Goal: Transaction & Acquisition: Purchase product/service

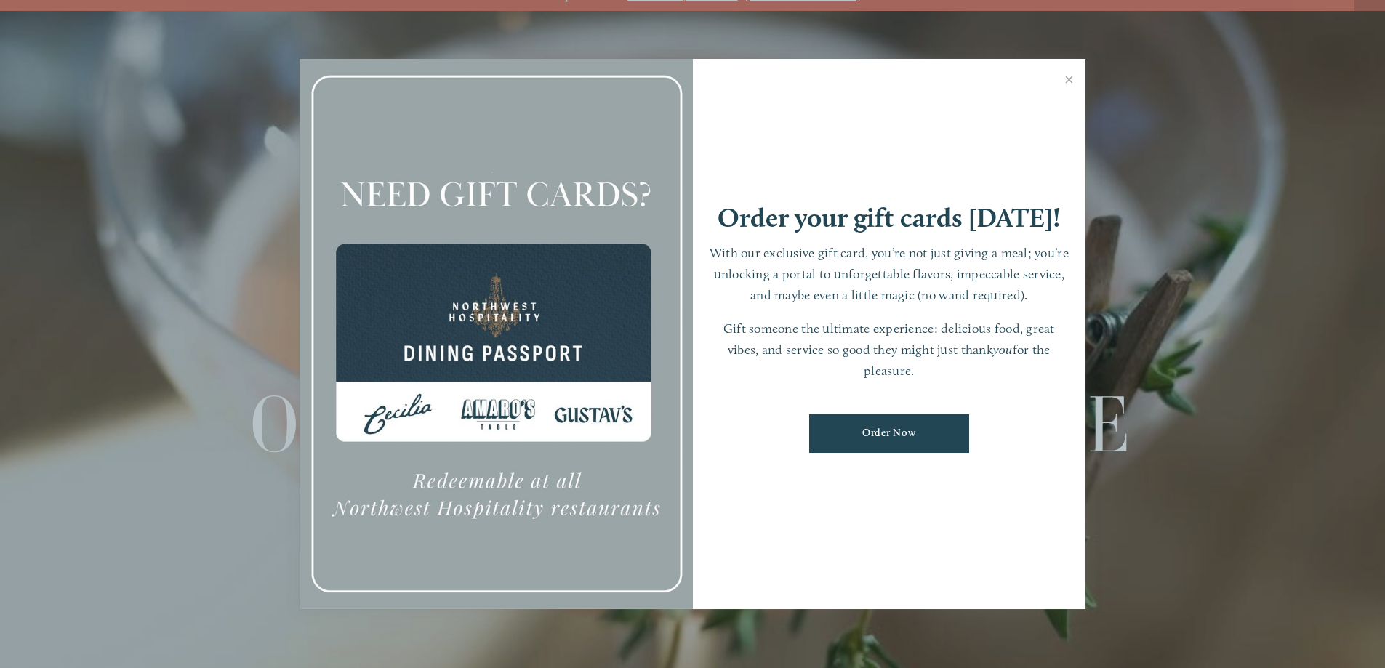
scroll to position [31, 0]
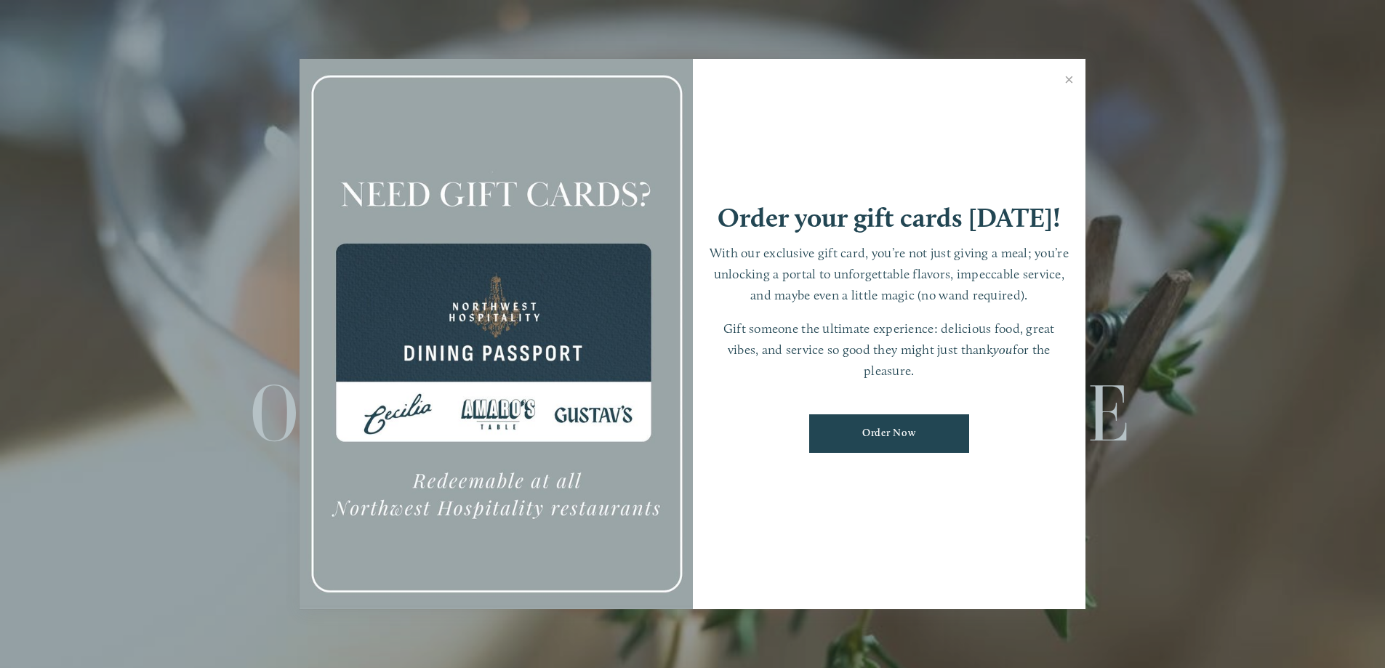
click at [901, 436] on link "Order Now" at bounding box center [889, 434] width 160 height 39
click at [1068, 84] on link "Close" at bounding box center [1069, 81] width 28 height 41
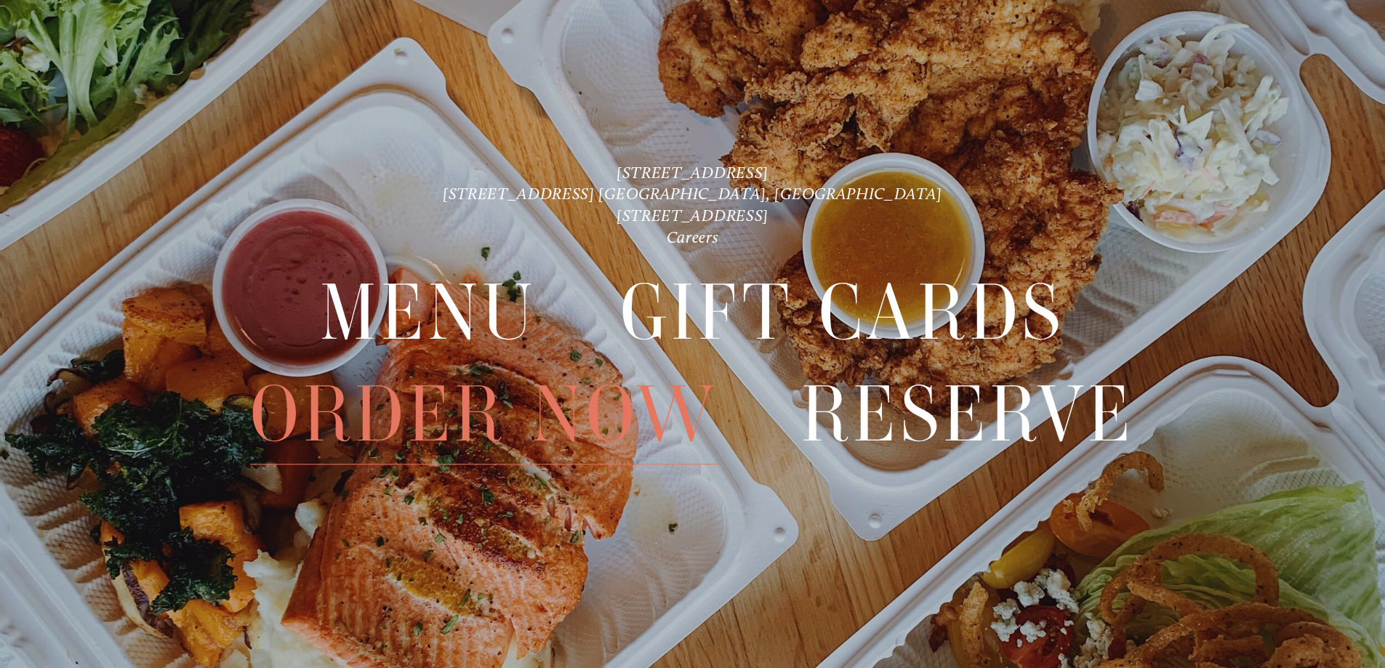
click at [571, 409] on span "Order Now" at bounding box center [484, 414] width 468 height 100
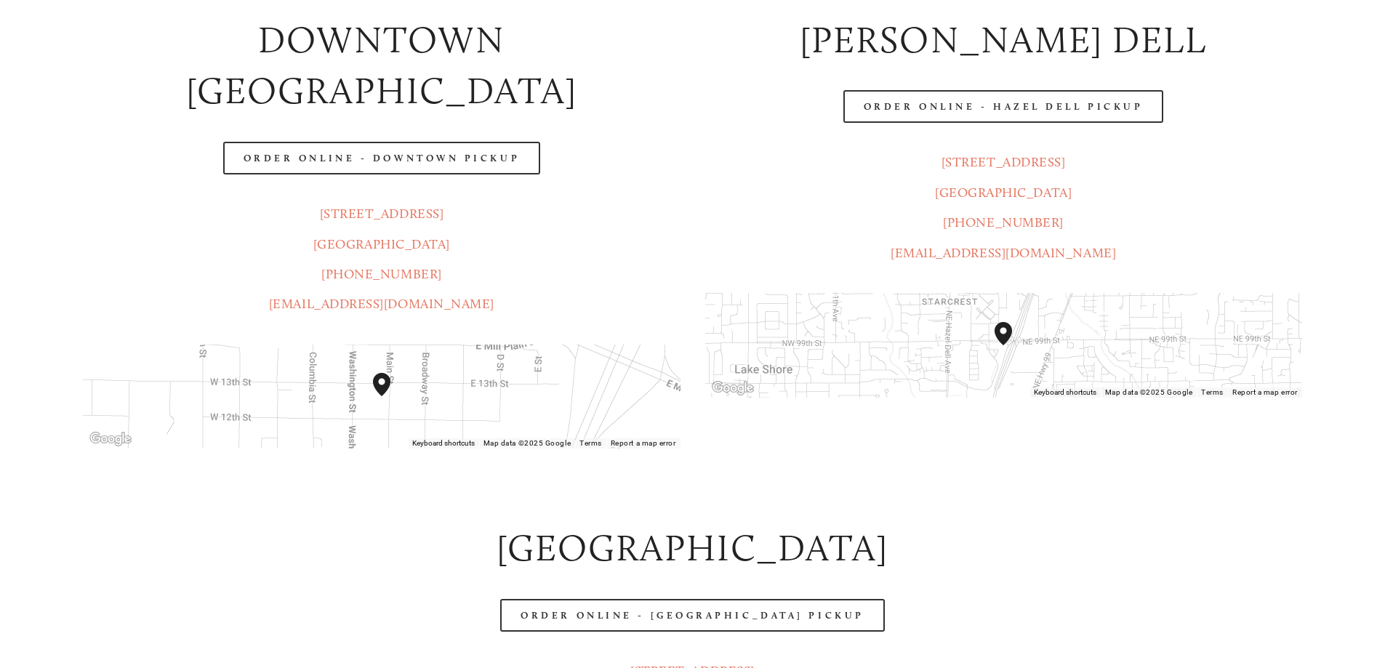
scroll to position [364, 0]
click at [1028, 108] on header "Menu Order Now Visit Gallery 0" at bounding box center [692, 43] width 1303 height 159
click at [1017, 183] on p "[STREET_ADDRESS] [GEOGRAPHIC_DATA] (360) 718-7046 [EMAIL_ADDRESS][DOMAIN_NAME]" at bounding box center [1003, 207] width 597 height 121
click at [1003, 232] on p "[STREET_ADDRESS] [GEOGRAPHIC_DATA] (360) 718-7046 [EMAIL_ADDRESS][DOMAIN_NAME]" at bounding box center [1003, 207] width 597 height 121
click at [1015, 163] on link "[STREET_ADDRESS]" at bounding box center [1004, 161] width 124 height 16
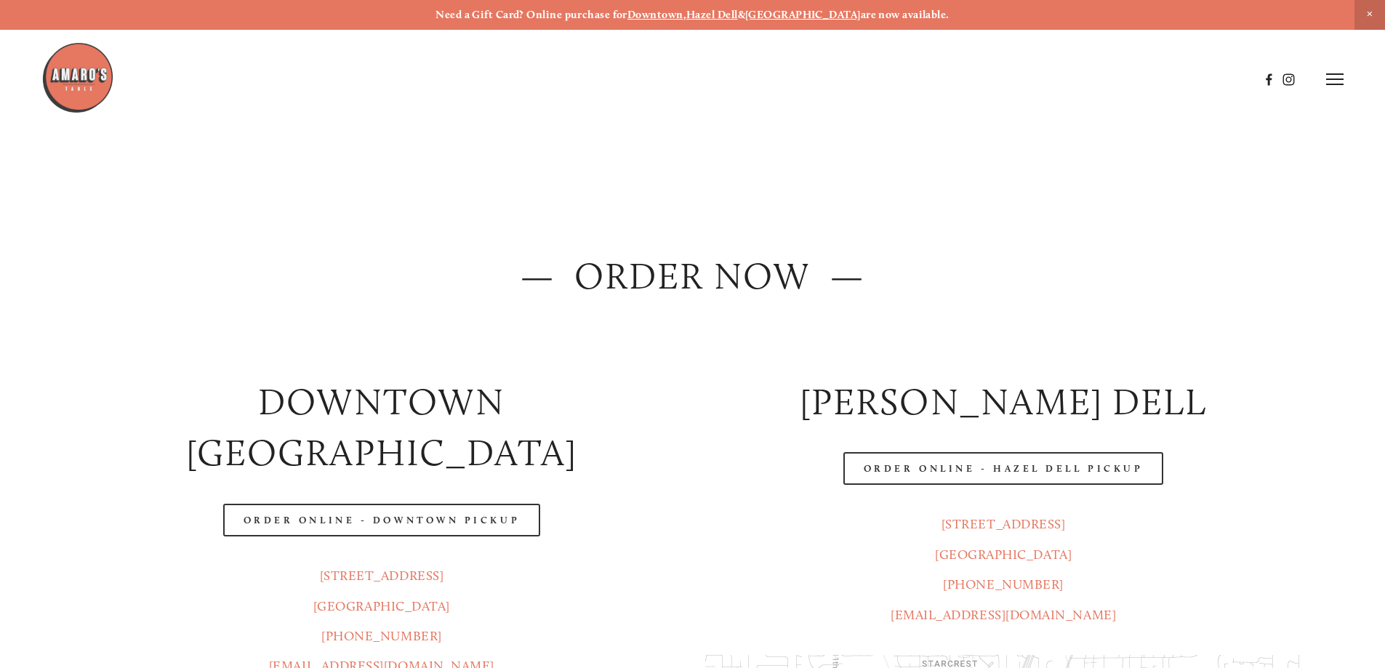
scroll to position [0, 0]
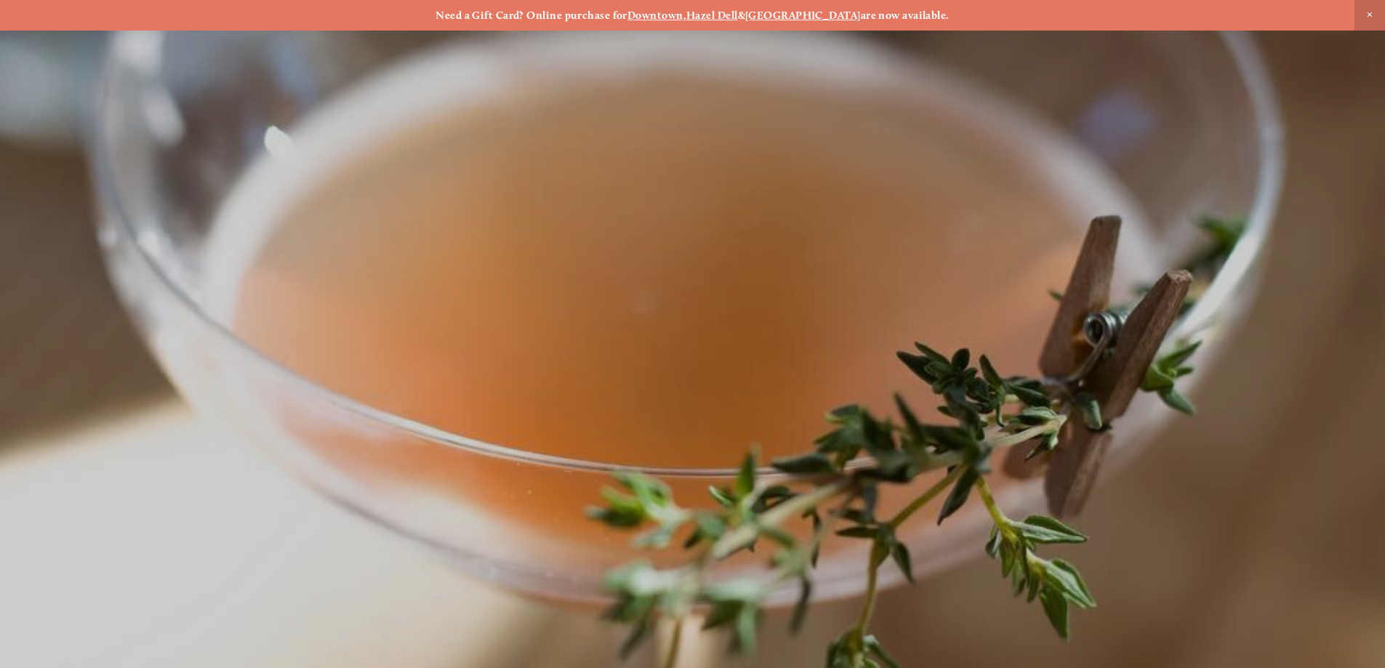
scroll to position [31, 0]
